Goal: Task Accomplishment & Management: Manage account settings

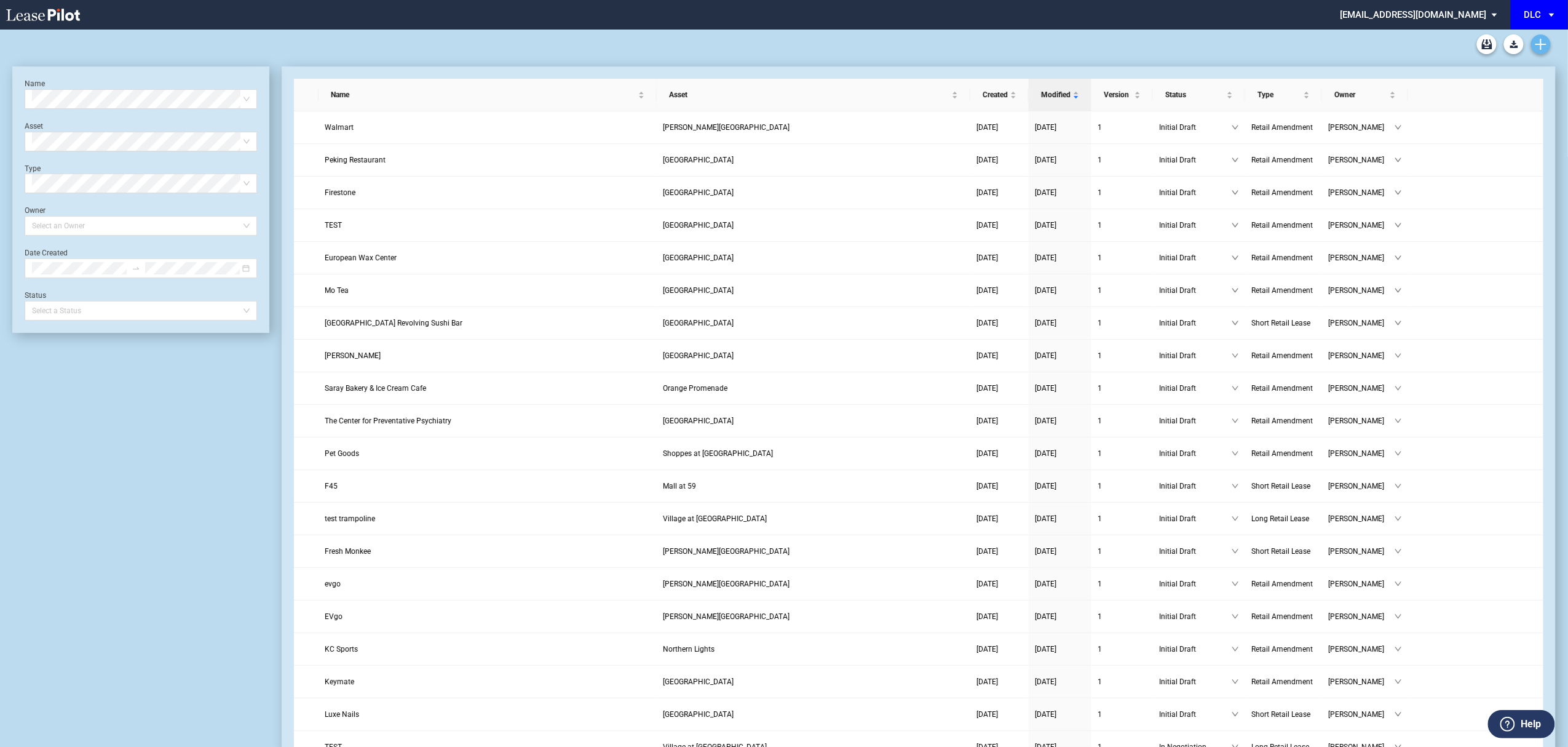
click at [1548, 38] on link "Create new document" at bounding box center [1541, 44] width 19 height 19
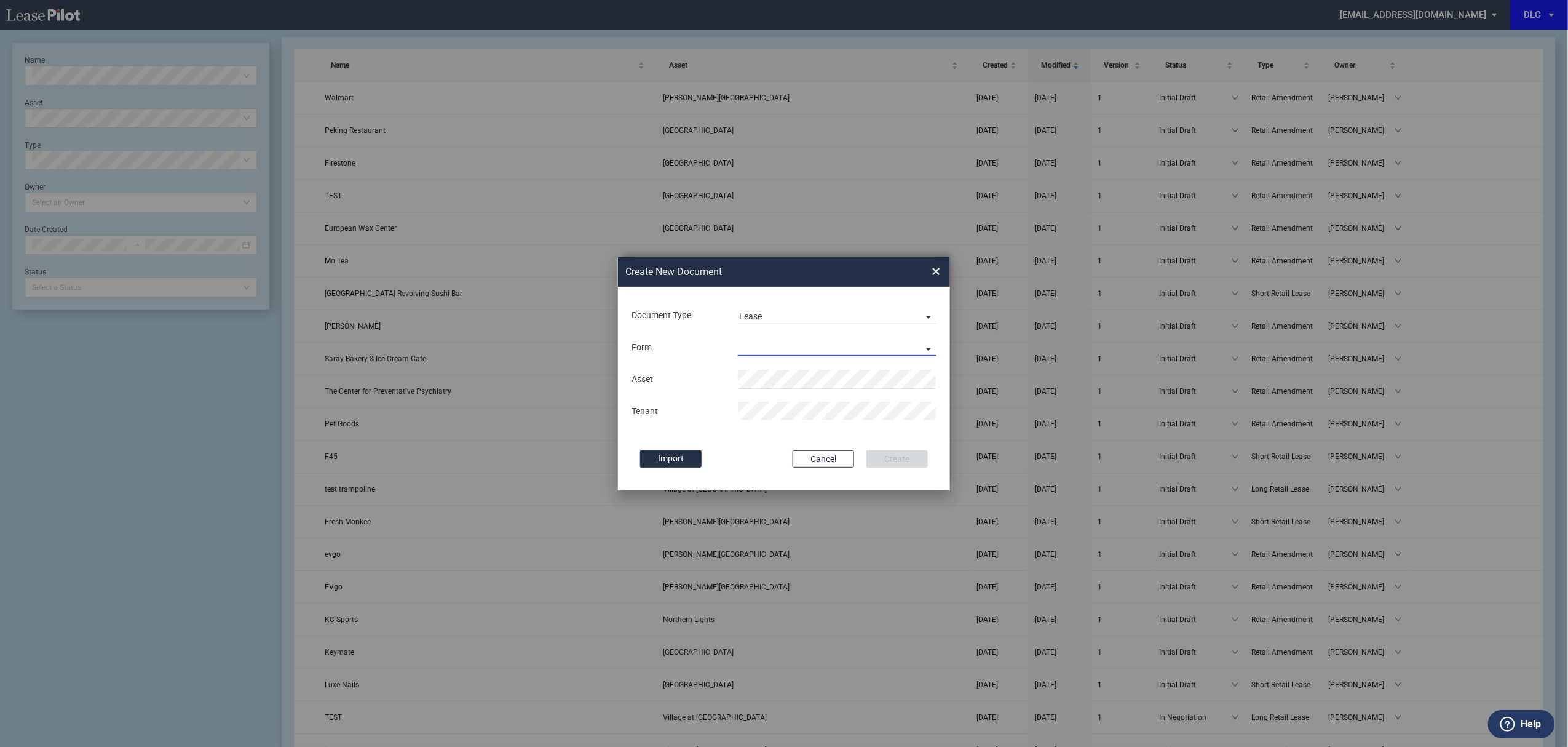
click at [856, 352] on md-select "Long Retail Lease Short Retail Lease" at bounding box center [837, 347] width 198 height 18
click at [845, 362] on md-option "Long Retail Lease" at bounding box center [838, 348] width 218 height 30
click at [797, 409] on li "Col lege Plaza" at bounding box center [838, 404] width 198 height 30
click at [866, 450] on button "Create" at bounding box center [897, 459] width 61 height 18
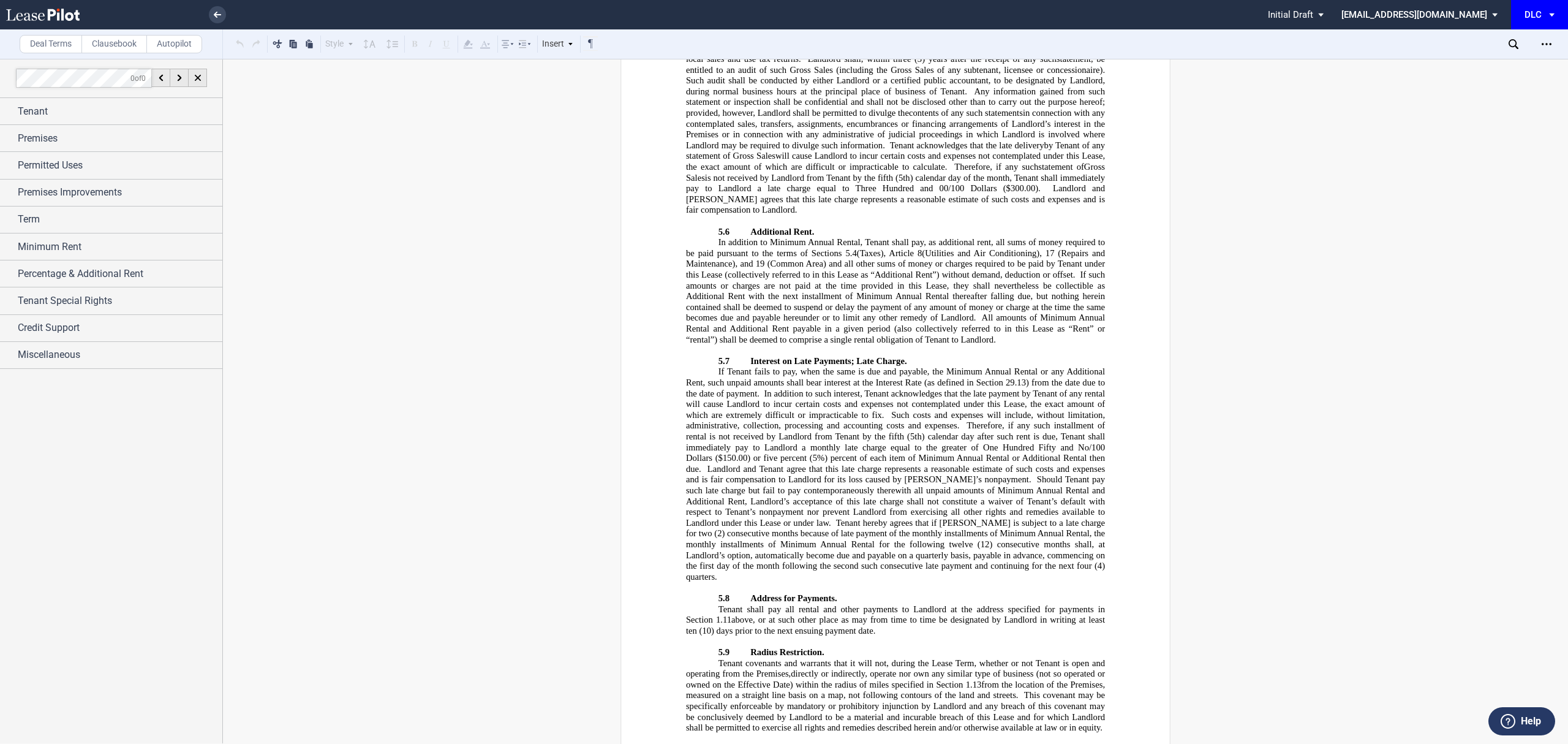
scroll to position [3676, 0]
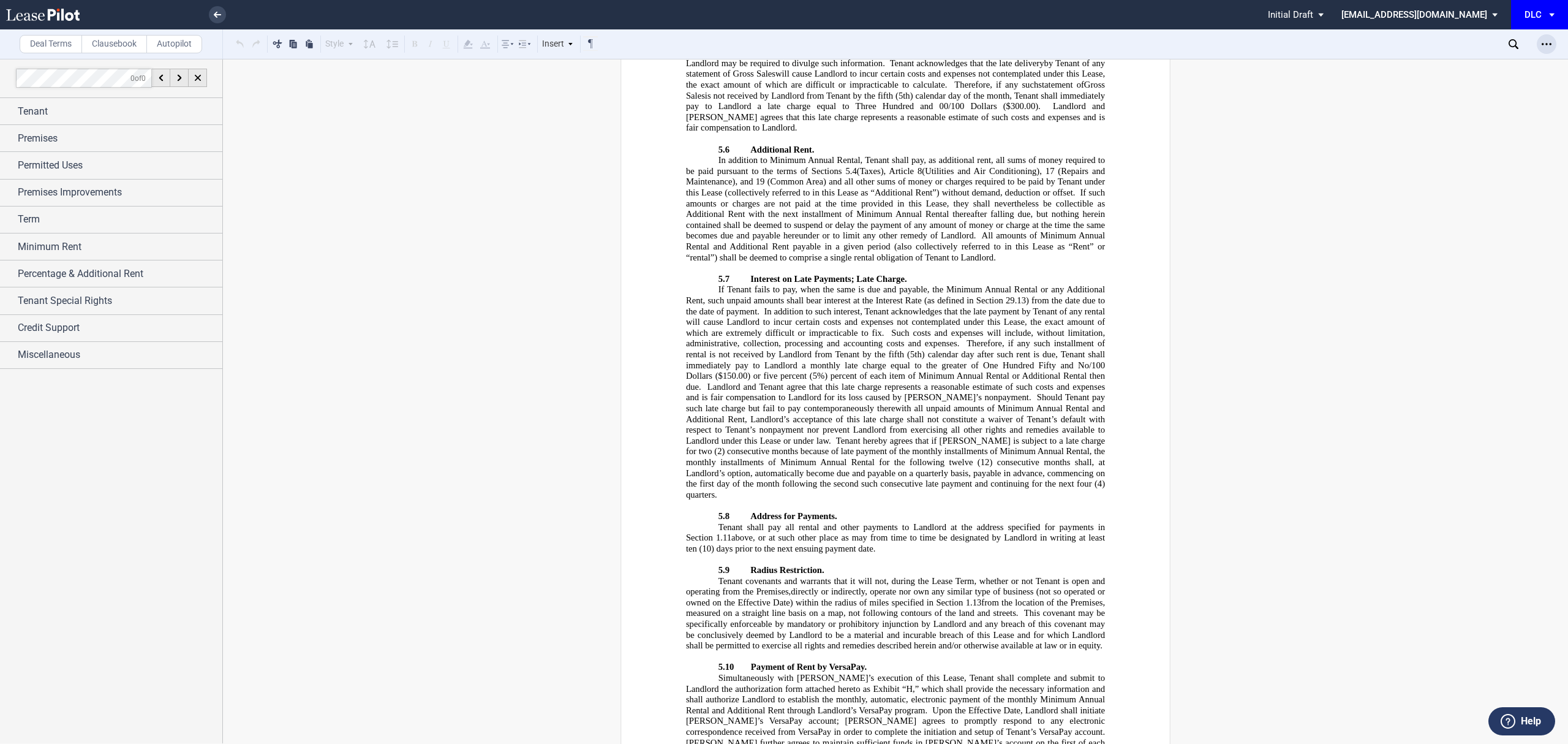
click at [1540, 45] on div "Open Lease options menu" at bounding box center [1546, 44] width 19 height 19
click at [1495, 72] on div "Download" at bounding box center [1471, 66] width 171 height 17
click at [214, 13] on icon at bounding box center [218, 14] width 7 height 6
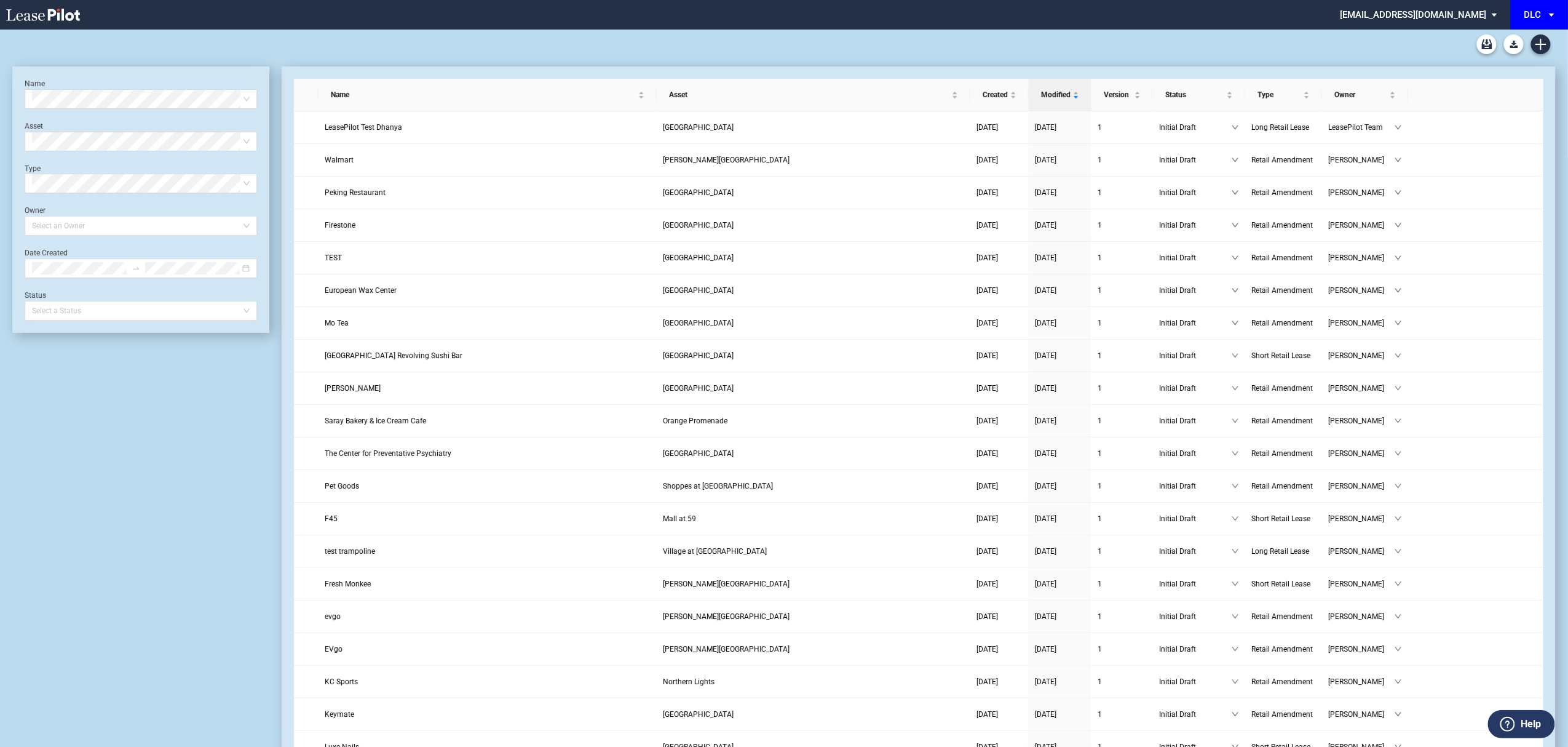
click at [1540, 46] on icon "Create new document" at bounding box center [1541, 44] width 11 height 11
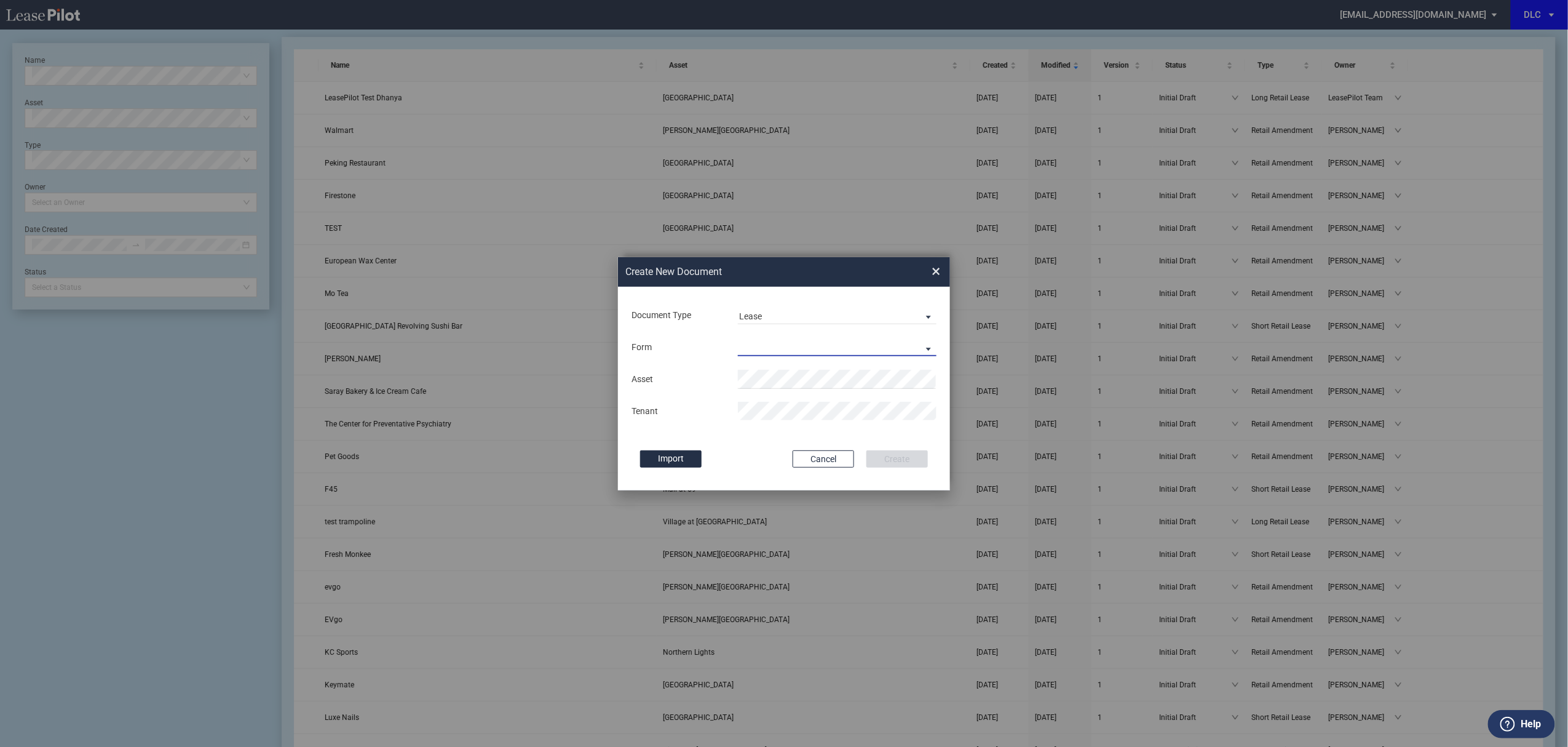
click at [783, 348] on md-select "Long Retail Lease Short Retail Lease" at bounding box center [837, 347] width 198 height 18
click at [780, 379] on div "Short Retail Lease" at bounding box center [778, 377] width 79 height 13
click at [780, 389] on md-input-container "Asset" at bounding box center [784, 379] width 307 height 21
click at [795, 410] on li "Coll ege Plaza" at bounding box center [838, 404] width 198 height 30
click at [866, 450] on button "Create" at bounding box center [897, 459] width 61 height 18
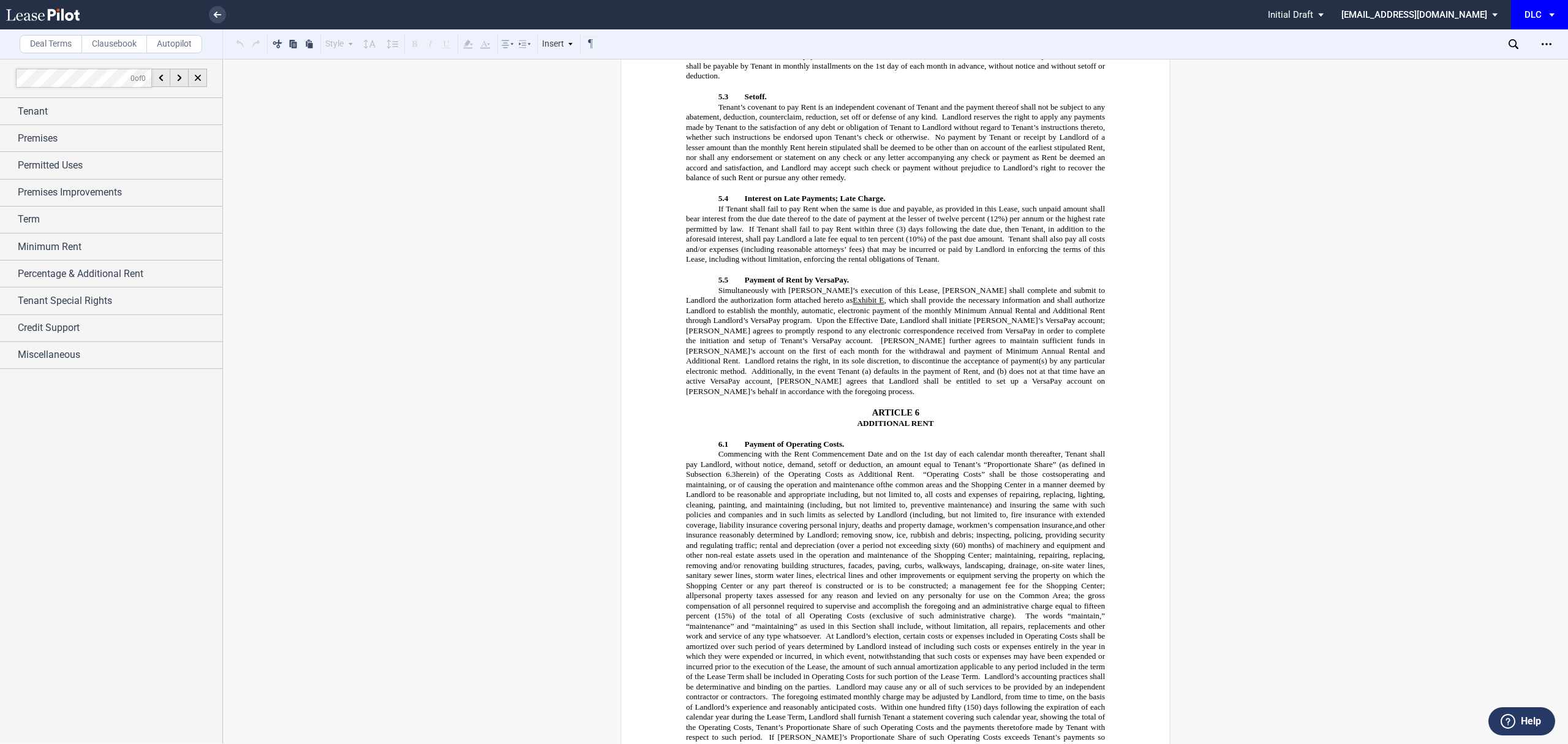
scroll to position [1961, 0]
click at [1542, 45] on icon "Open Lease options menu" at bounding box center [1546, 44] width 10 height 10
click at [1489, 65] on div "Download" at bounding box center [1475, 66] width 149 height 10
click at [223, 13] on link at bounding box center [218, 15] width 17 height 17
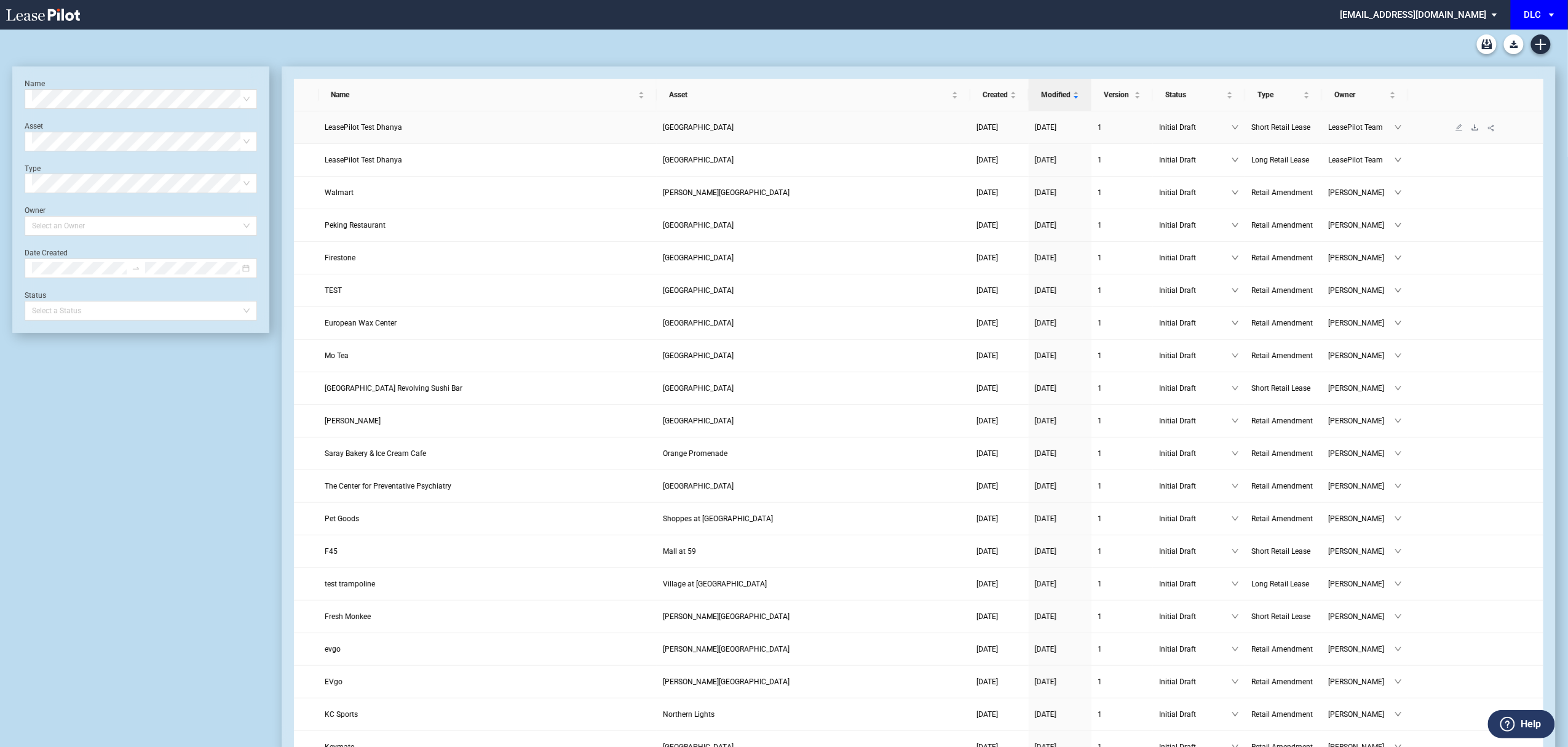
click at [1477, 126] on icon "download" at bounding box center [1475, 127] width 7 height 7
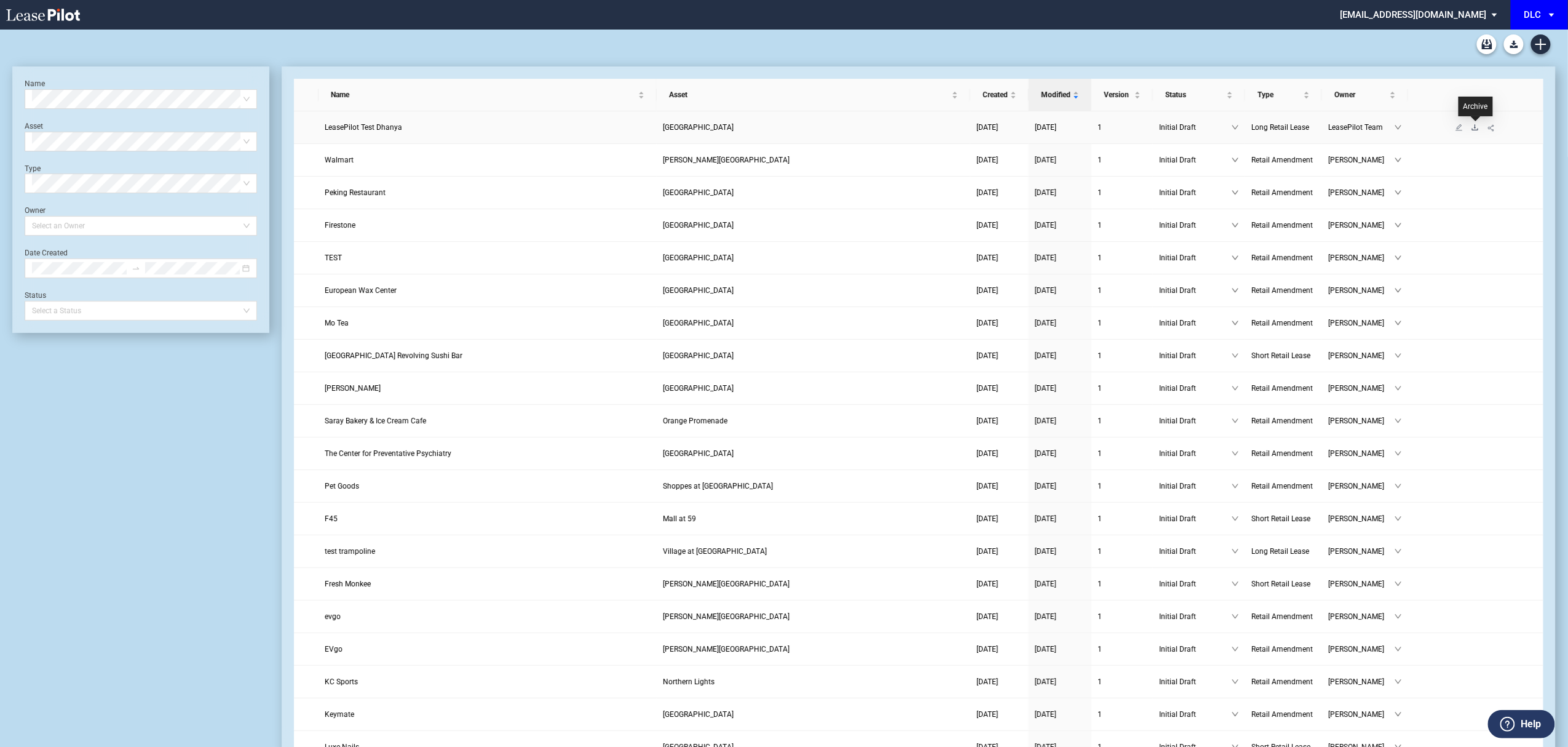
click at [1474, 126] on icon "download" at bounding box center [1475, 127] width 7 height 7
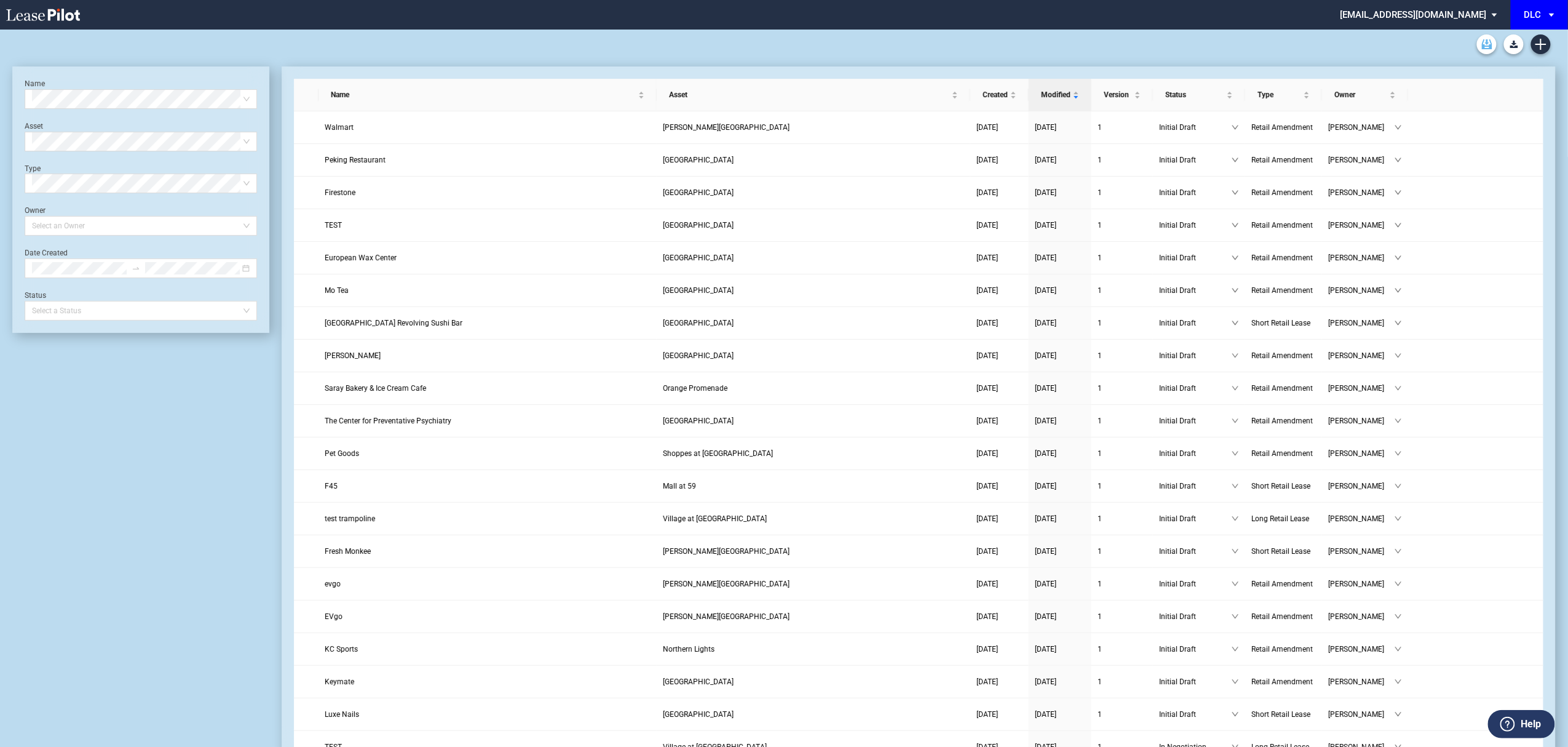
click at [1487, 47] on use "Archive" at bounding box center [1487, 44] width 11 height 10
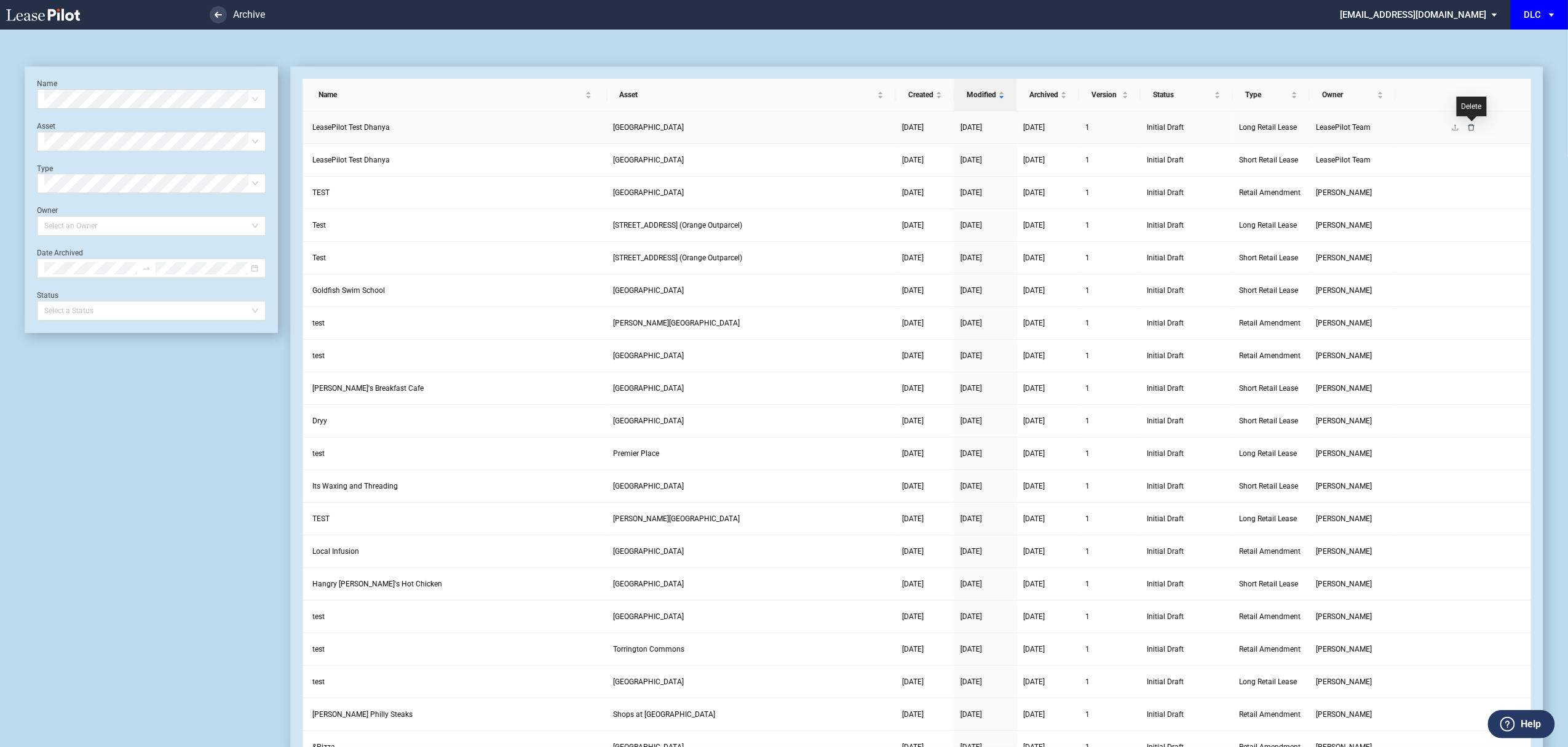
click at [1470, 126] on icon "delete" at bounding box center [1471, 127] width 6 height 7
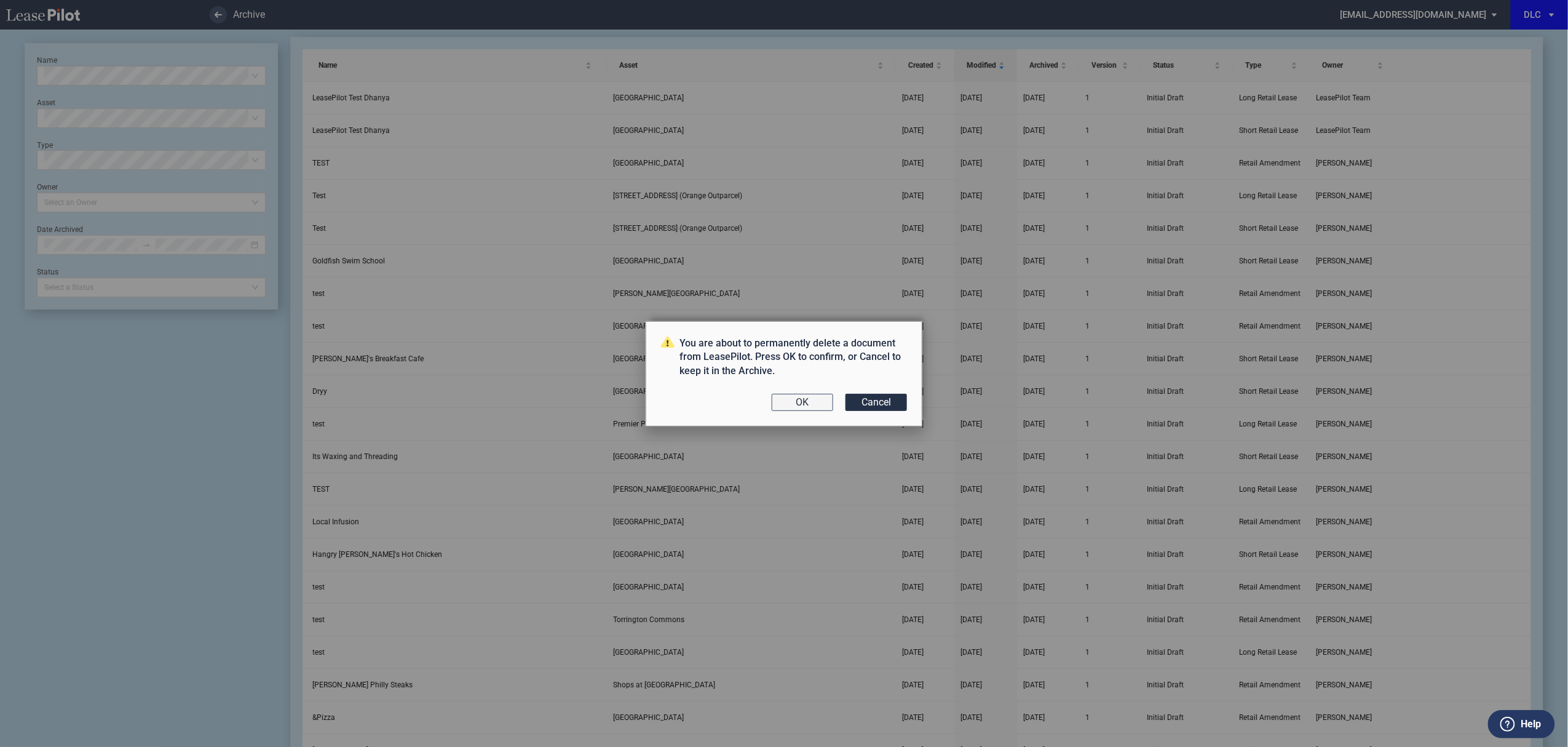
click at [777, 399] on button "OK" at bounding box center [803, 403] width 61 height 18
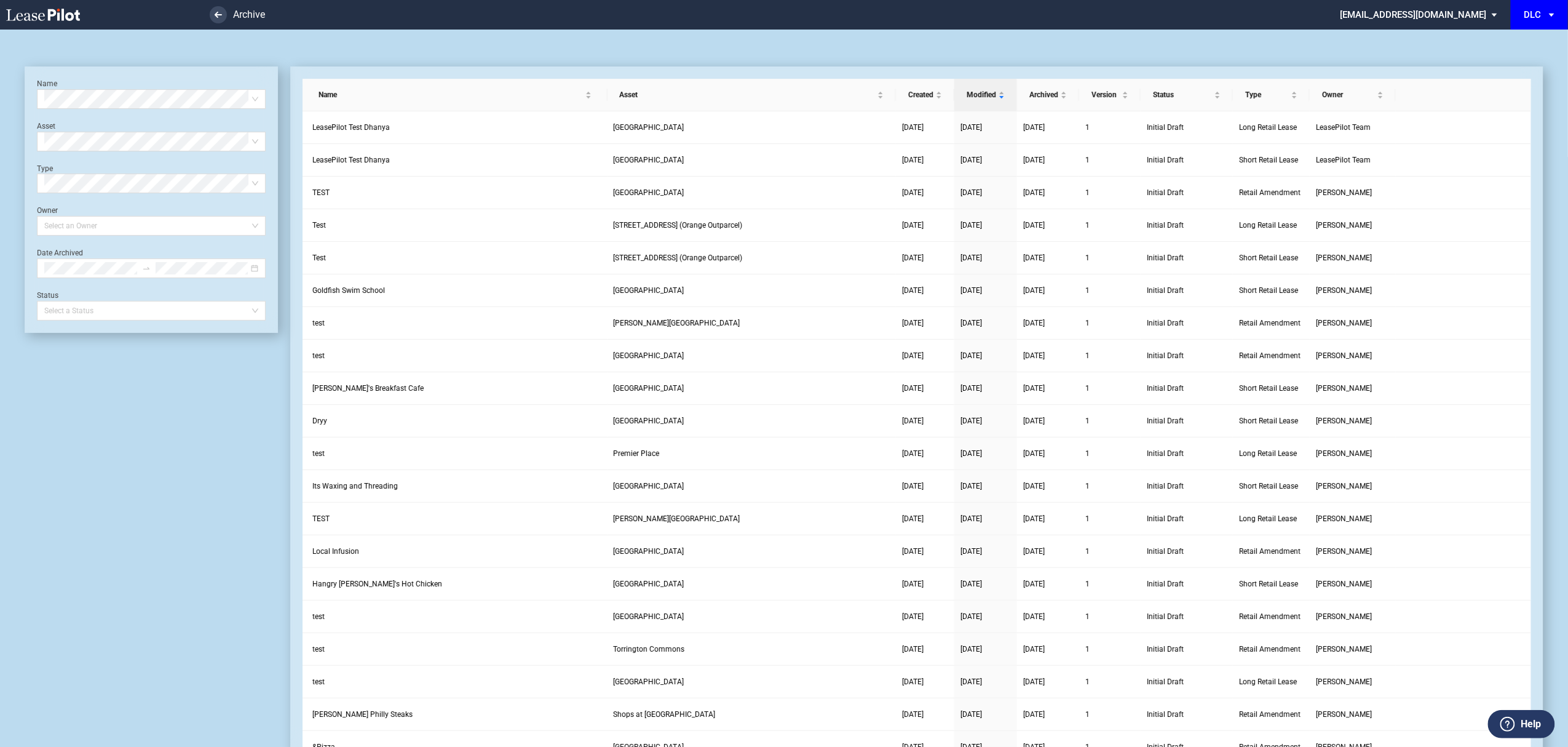
scroll to position [30, 0]
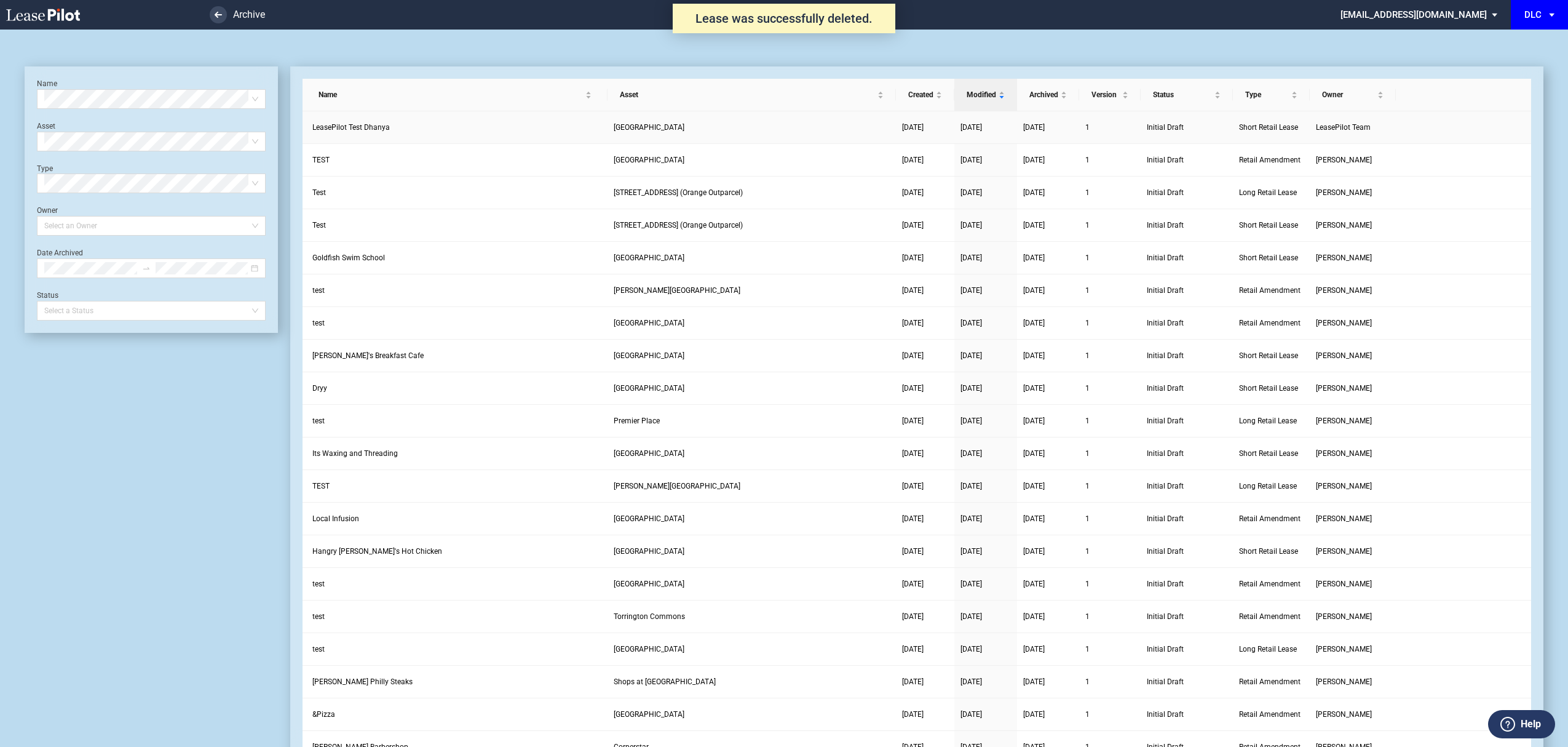
scroll to position [30, 0]
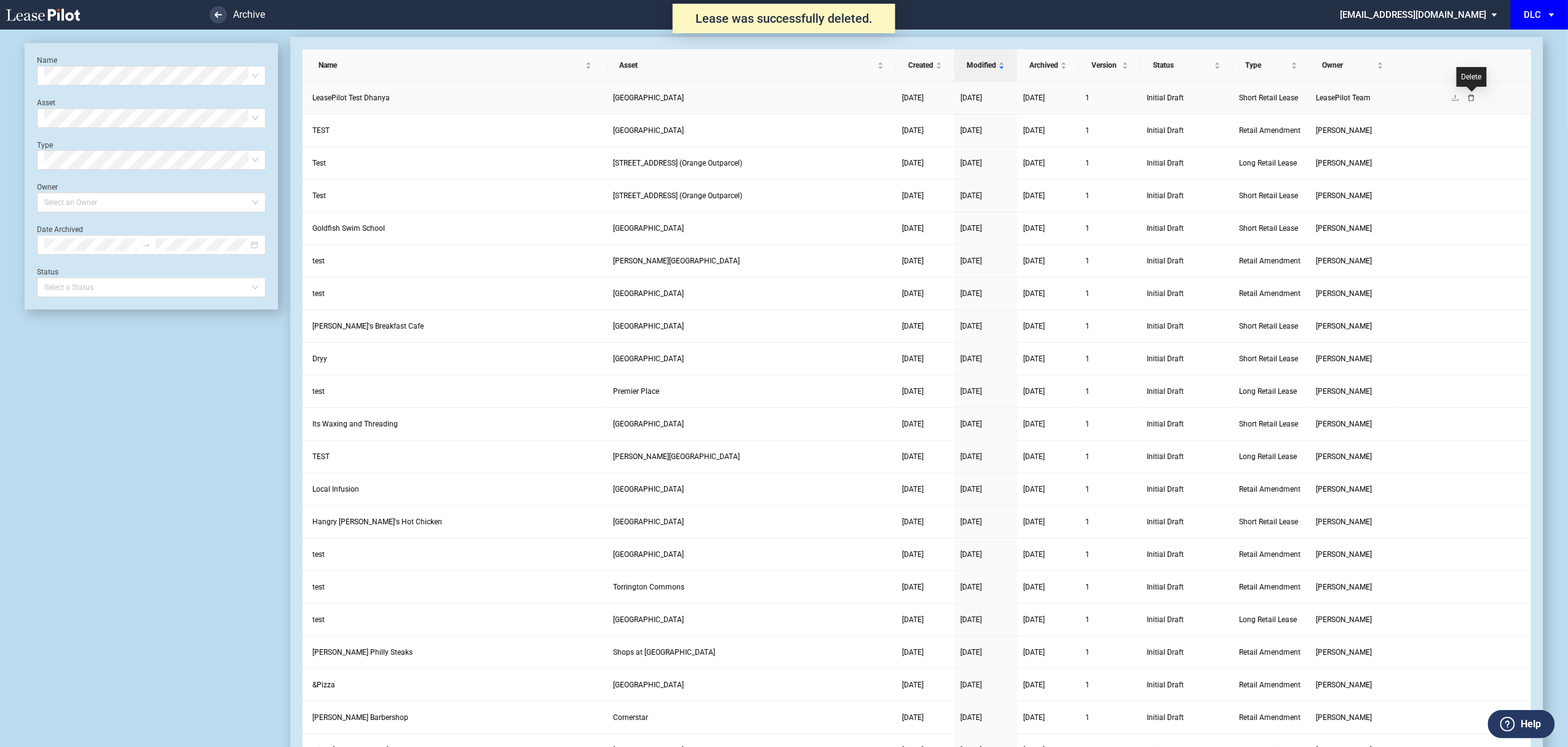
click at [1472, 95] on icon "delete" at bounding box center [1471, 97] width 6 height 7
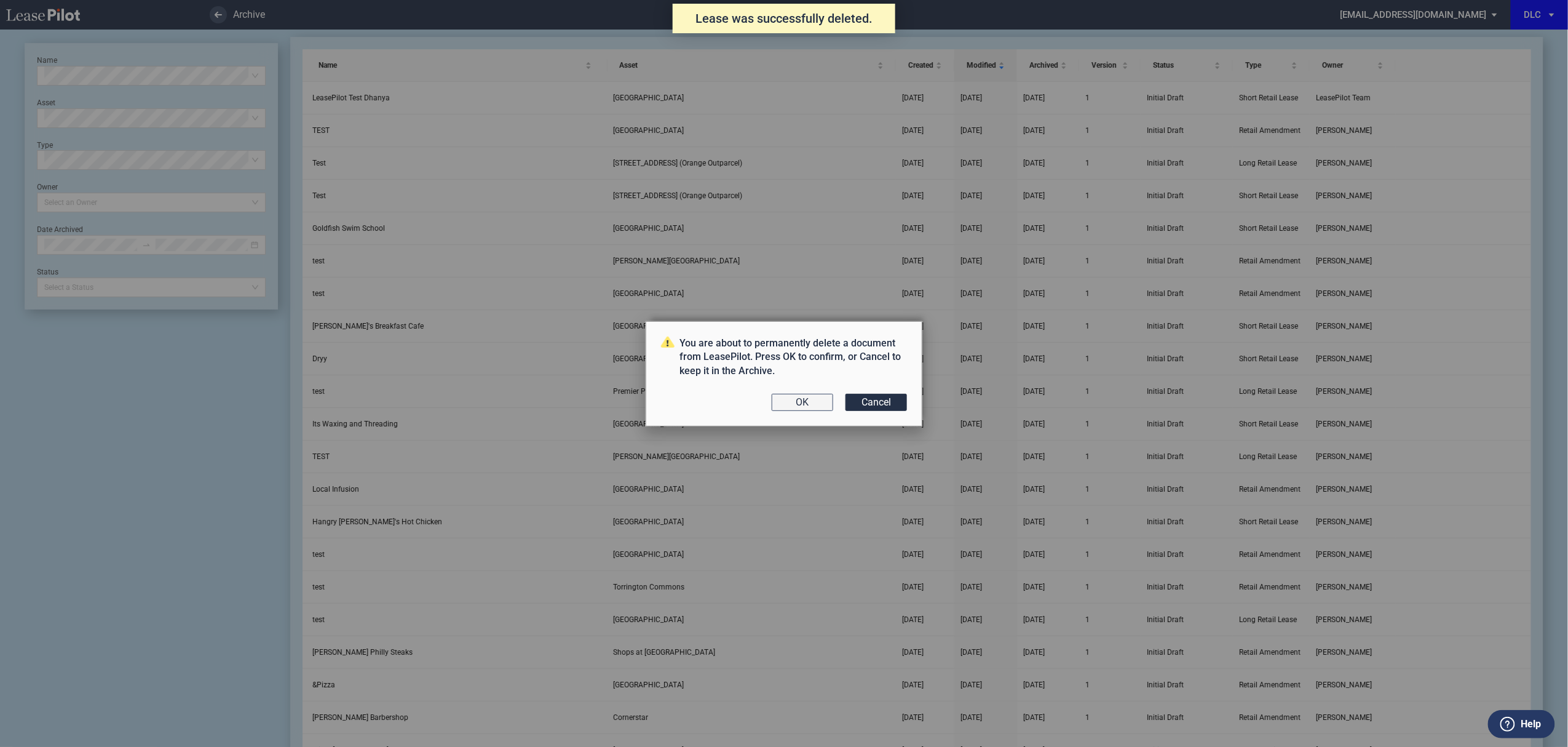
click at [815, 406] on button "OK" at bounding box center [803, 403] width 61 height 18
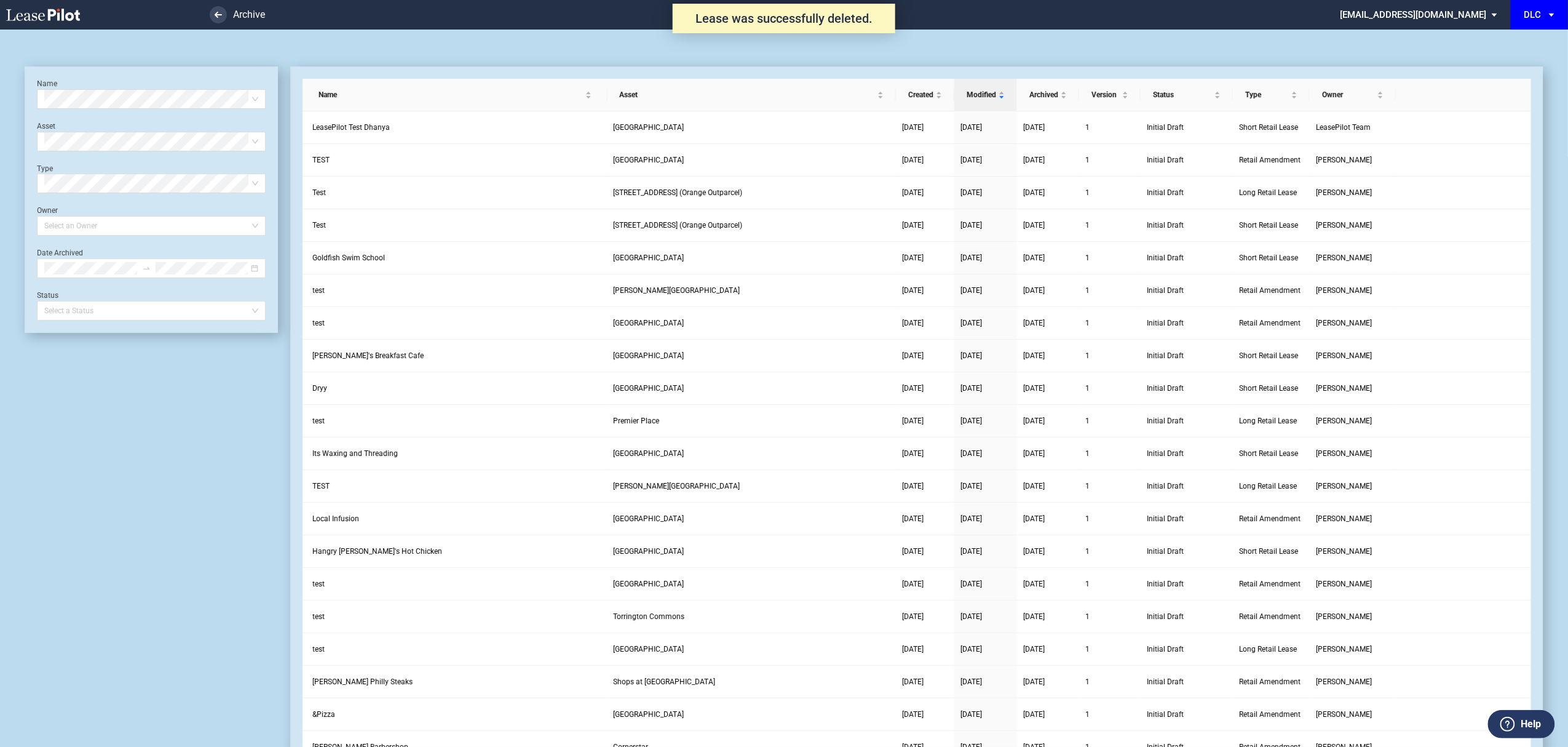
scroll to position [30, 0]
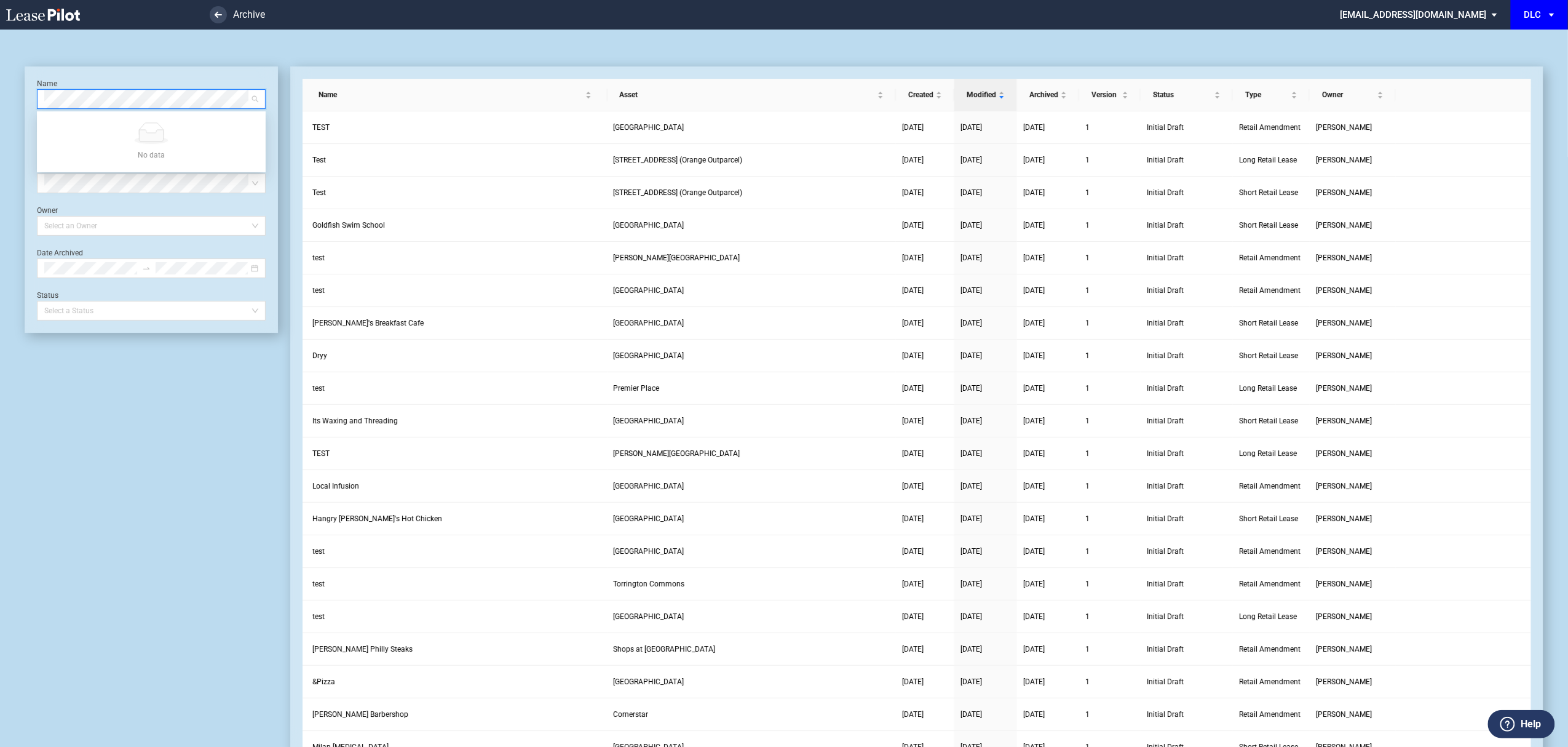
click at [42, 15] on icon at bounding box center [43, 15] width 74 height 12
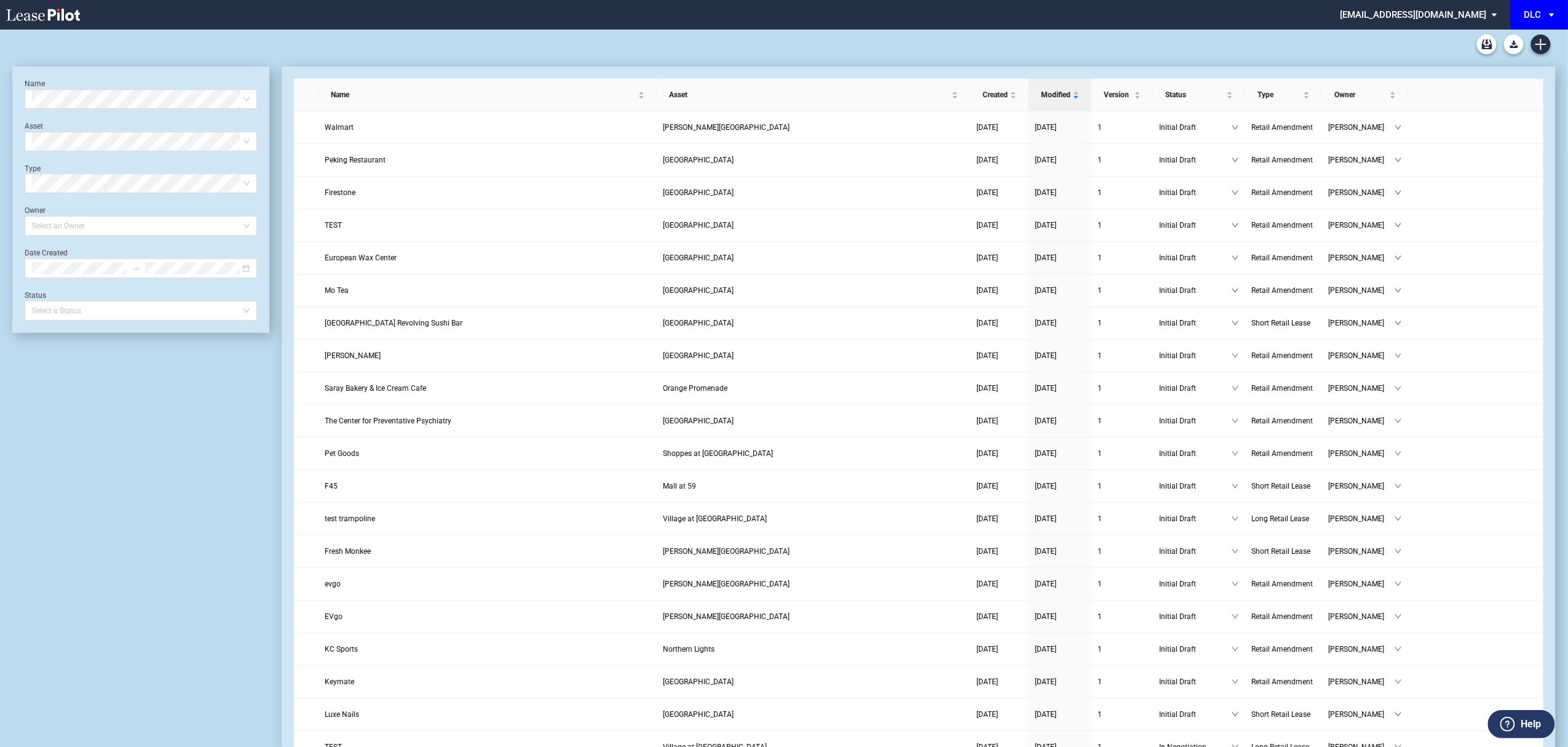
click at [1535, 10] on div "DLC" at bounding box center [1533, 15] width 18 height 11
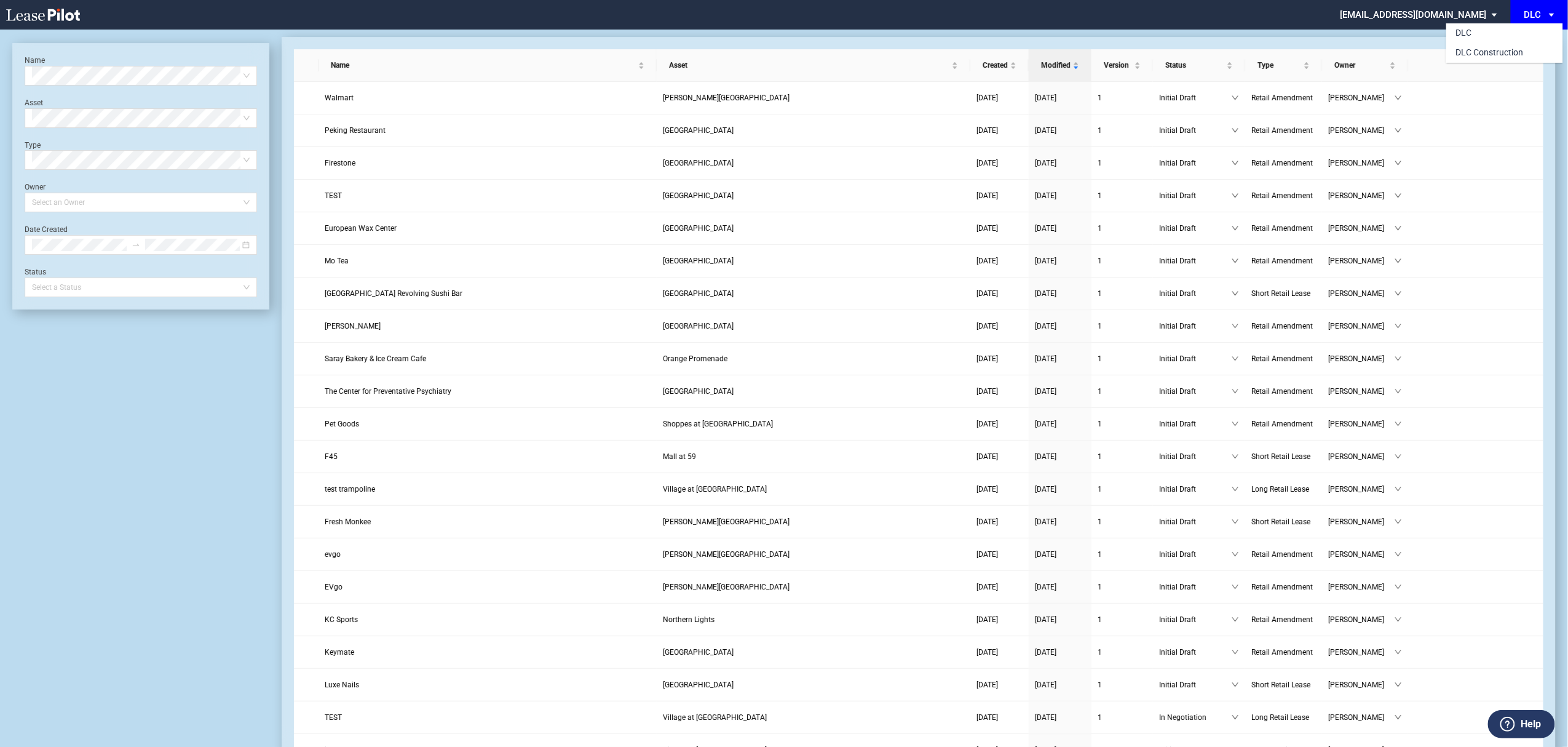
click at [1427, 15] on md-backdrop at bounding box center [784, 388] width 1568 height 776
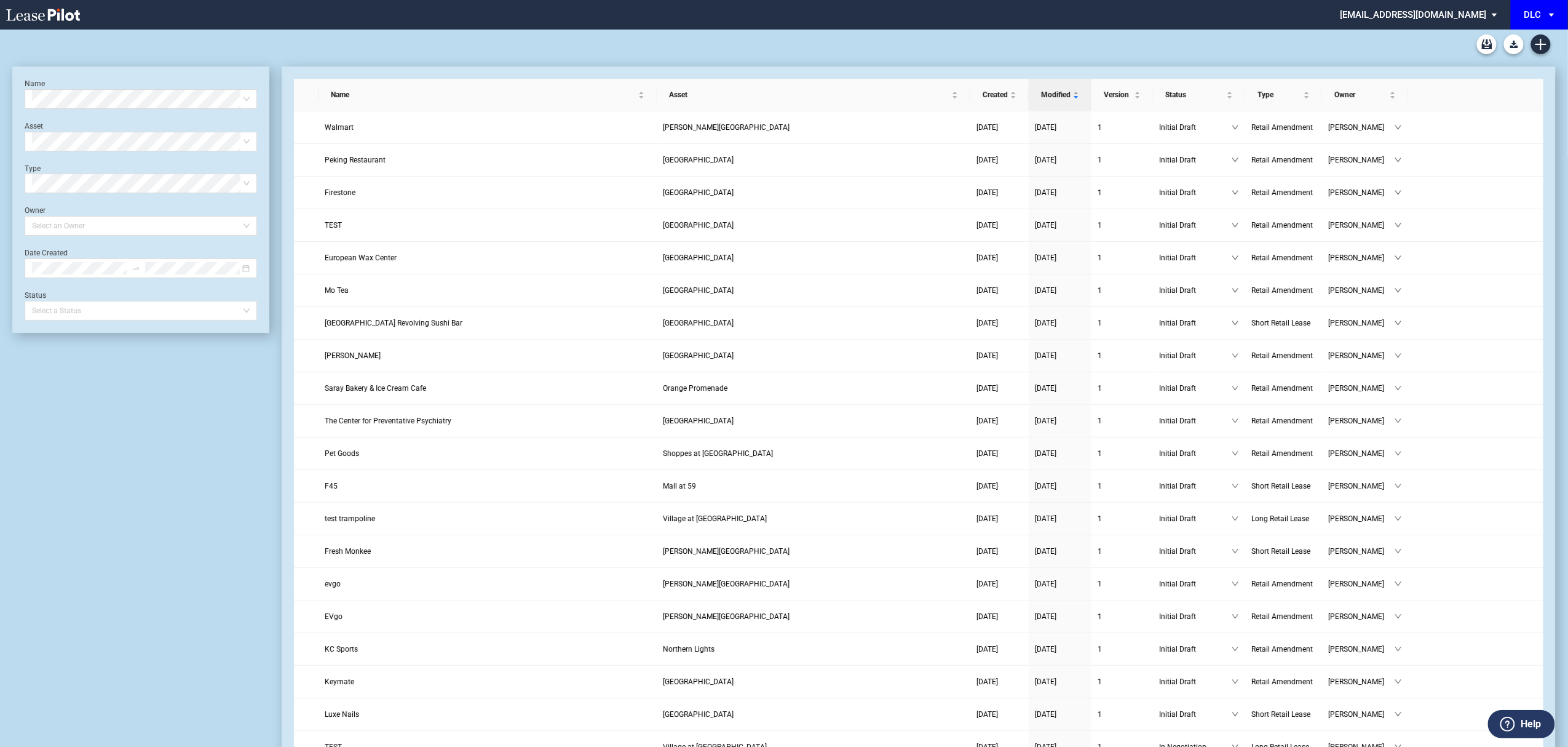
scroll to position [30, 0]
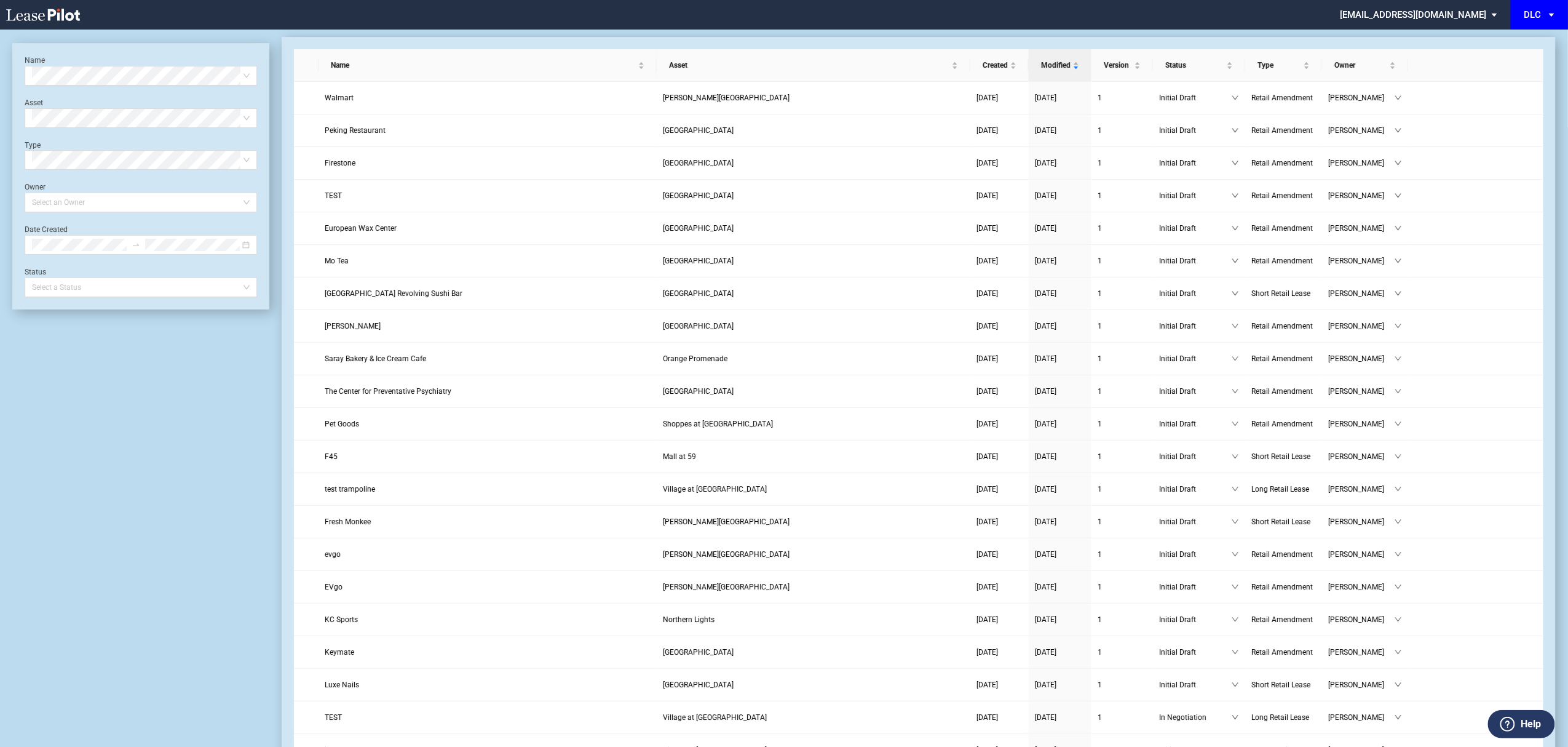
click at [1427, 15] on md-select "[EMAIL_ADDRESS][DOMAIN_NAME] Super Admin Area Admin Area Settings Sign Out" at bounding box center [1423, 14] width 168 height 28
click at [1427, 87] on div "Sign Out" at bounding box center [1429, 92] width 32 height 12
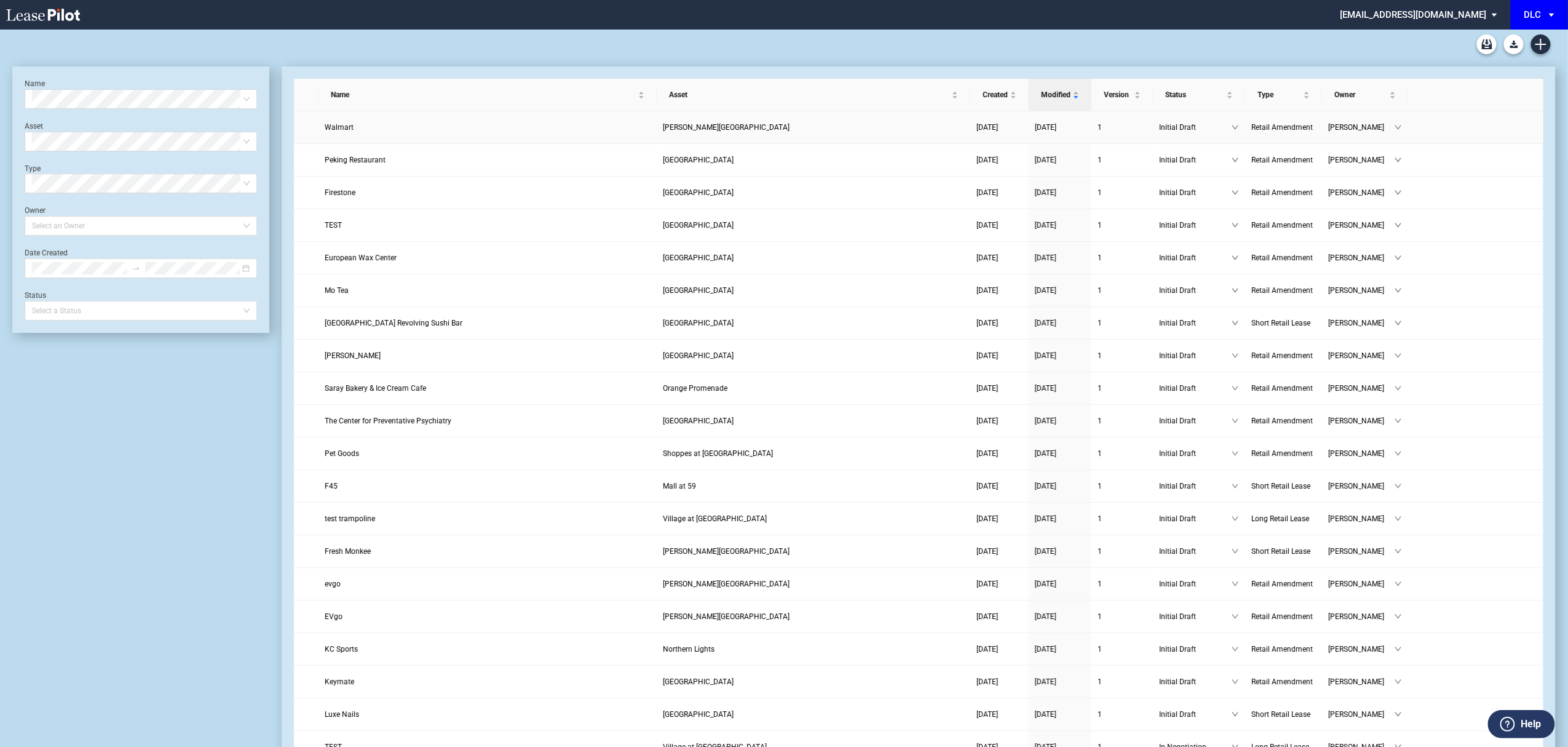
scroll to position [30, 0]
